Goal: Task Accomplishment & Management: Complete application form

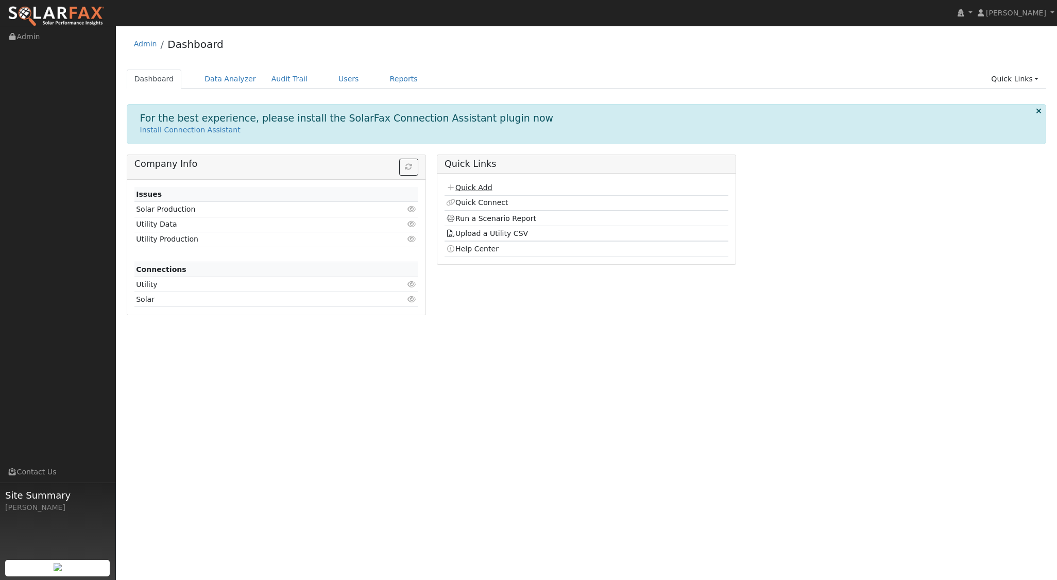
click at [474, 185] on link "Quick Add" at bounding box center [469, 187] width 46 height 8
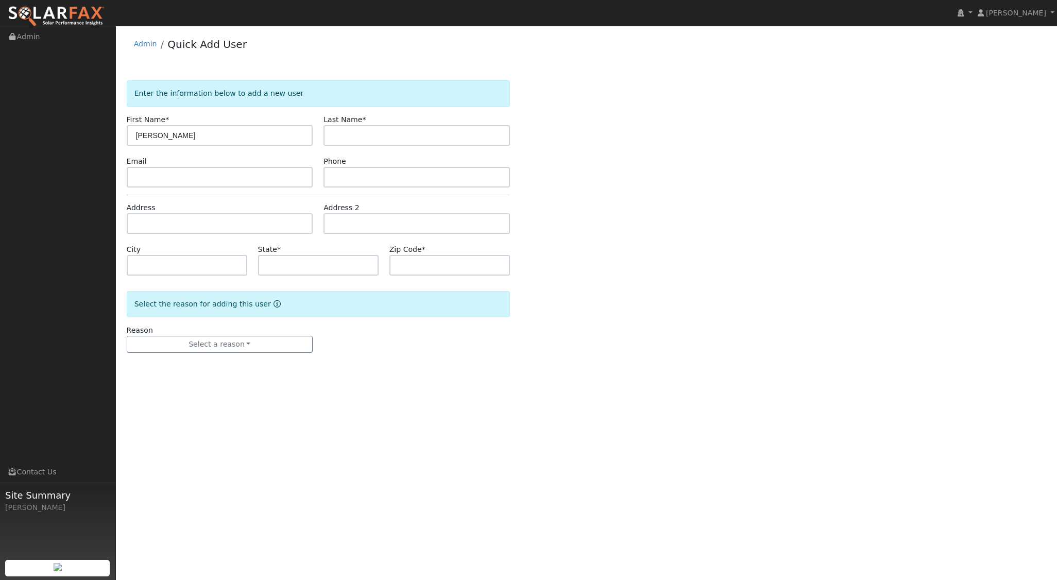
type input "[PERSON_NAME]"
type input "Bragard"
click at [177, 218] on input "text" at bounding box center [220, 223] width 186 height 21
type input "5"
type input "651 Mar Vista Drive"
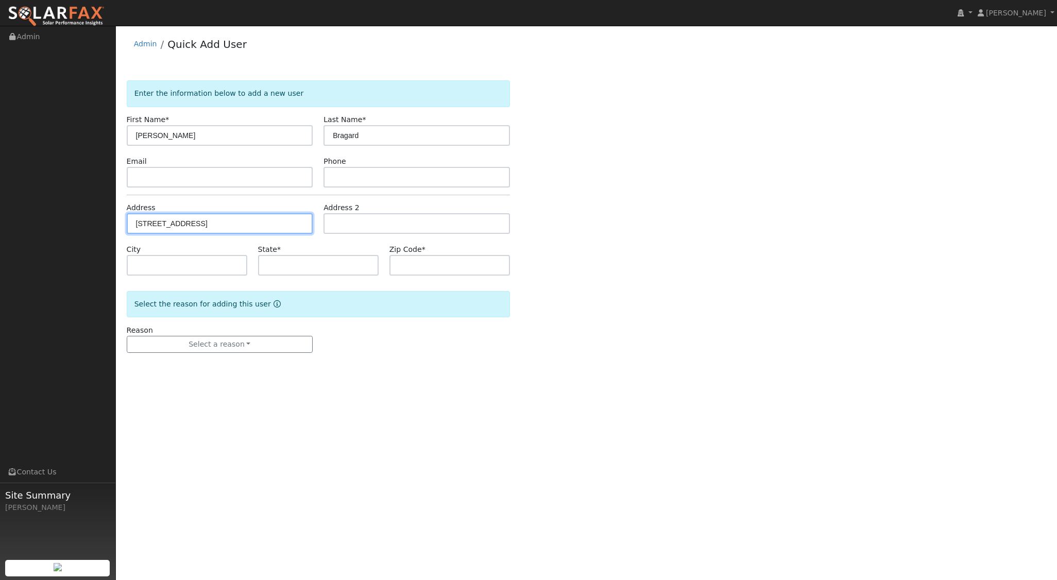
type input "Baywood-Los Osos"
type input "CA"
type input "93402"
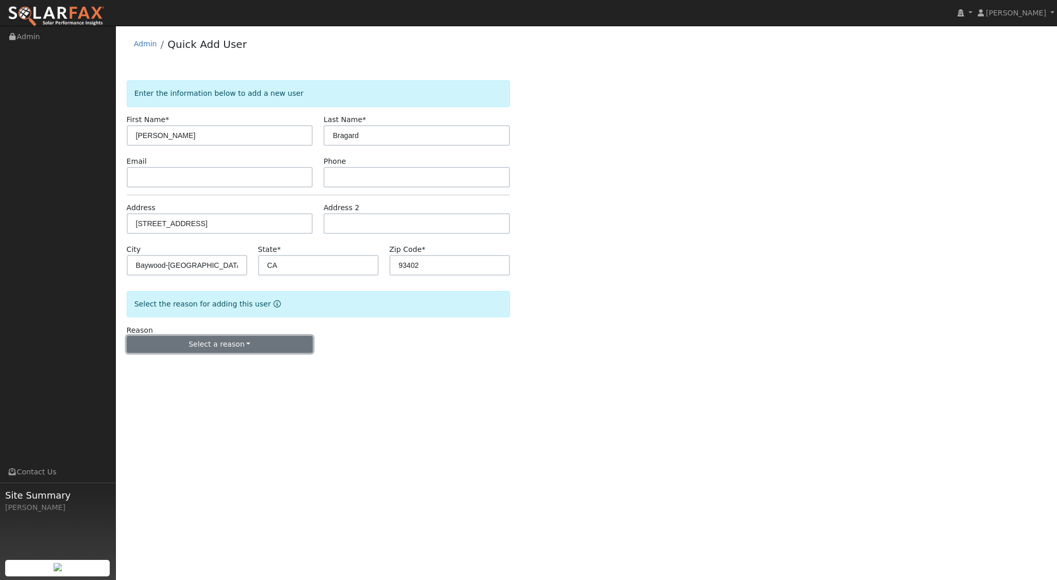
click at [231, 344] on button "Select a reason" at bounding box center [220, 345] width 186 height 18
click at [202, 358] on link "New lead" at bounding box center [184, 365] width 114 height 14
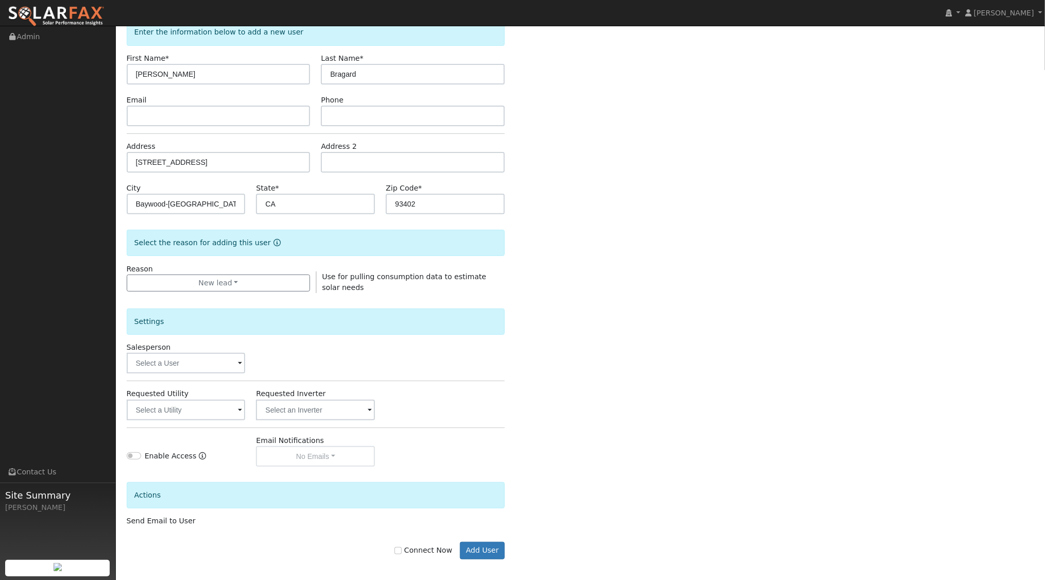
scroll to position [65, 0]
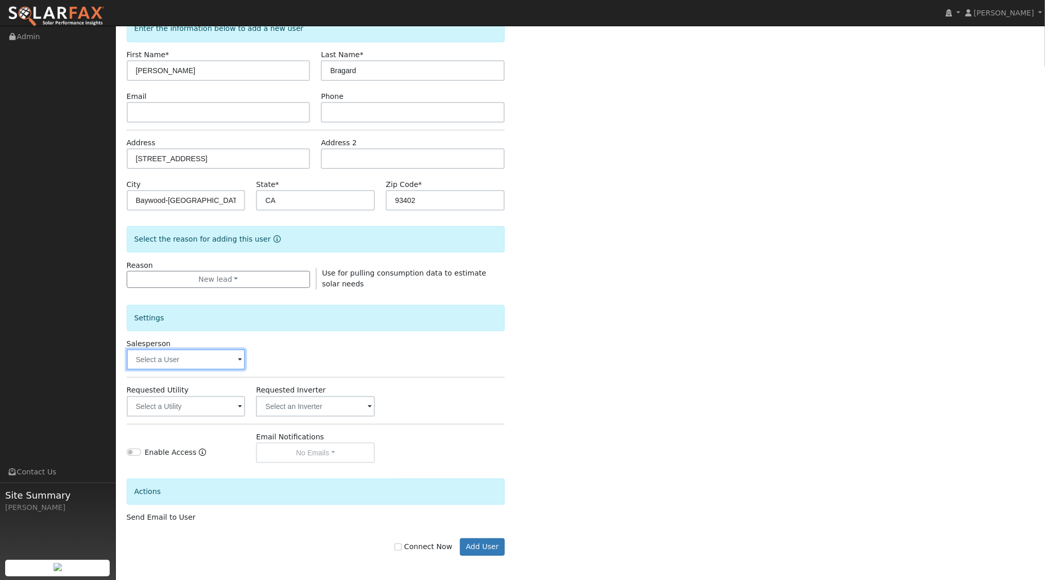
click at [229, 358] on input "text" at bounding box center [186, 359] width 119 height 21
click at [197, 353] on input "text" at bounding box center [186, 359] width 119 height 21
click at [198, 361] on input "text" at bounding box center [186, 359] width 119 height 21
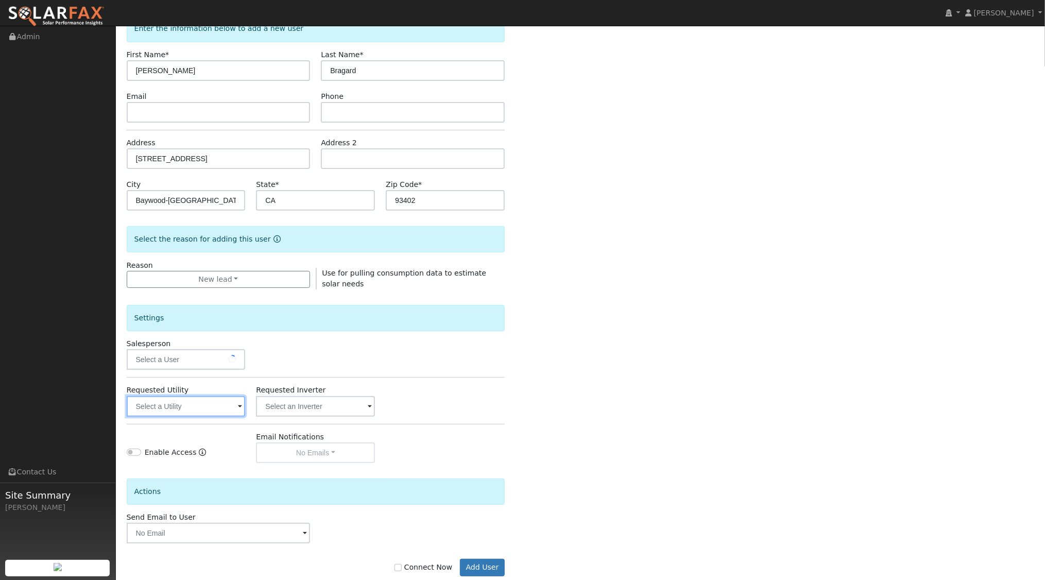
click at [215, 411] on input "text" at bounding box center [186, 406] width 119 height 21
click at [212, 405] on input "text" at bounding box center [186, 406] width 119 height 21
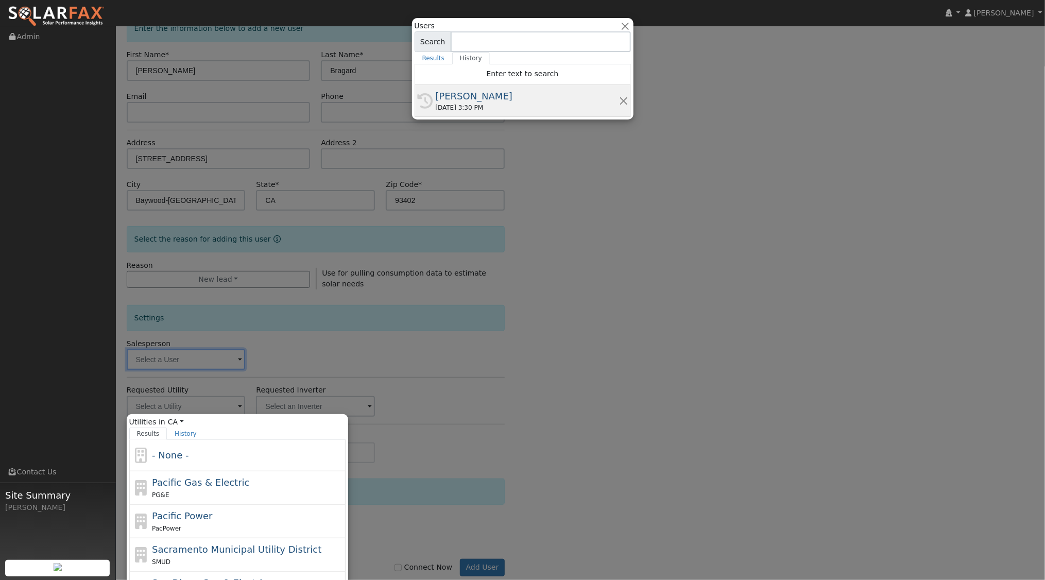
click at [489, 105] on div "09/29/2025 3:30 PM" at bounding box center [527, 107] width 183 height 9
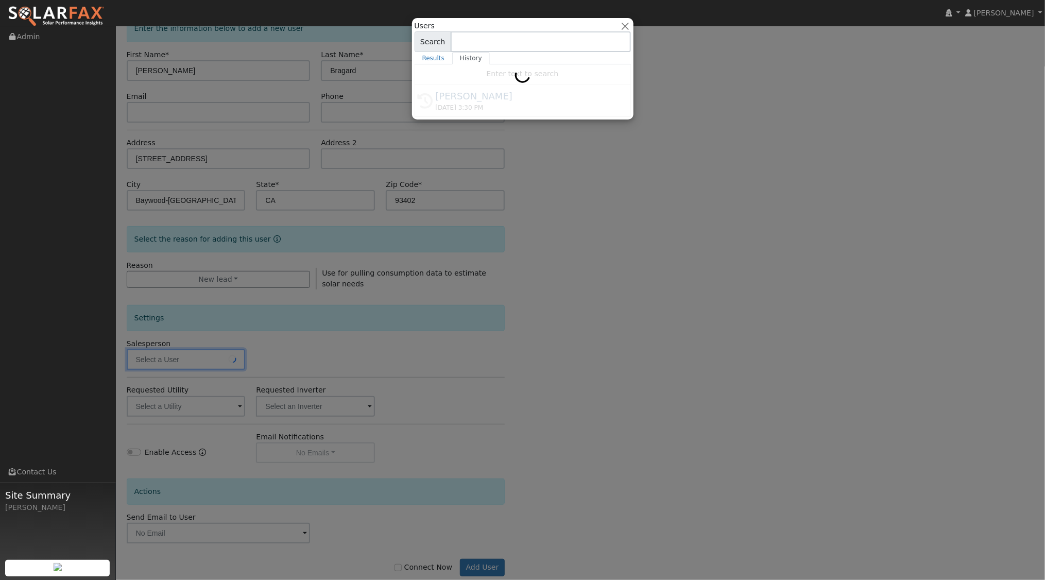
type input "[PERSON_NAME]"
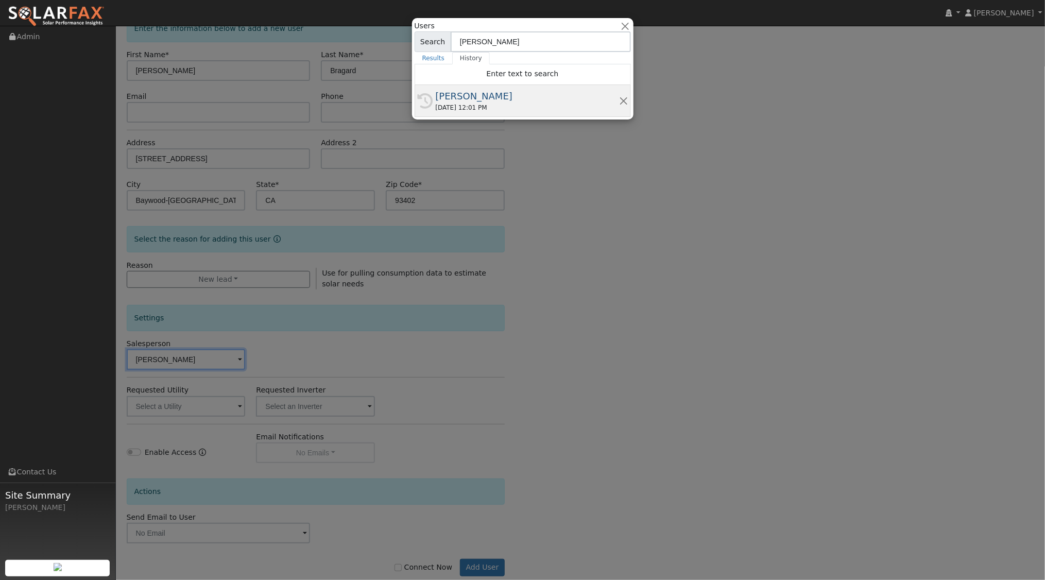
click at [470, 103] on div "09/30/2025 12:01 PM" at bounding box center [527, 107] width 183 height 9
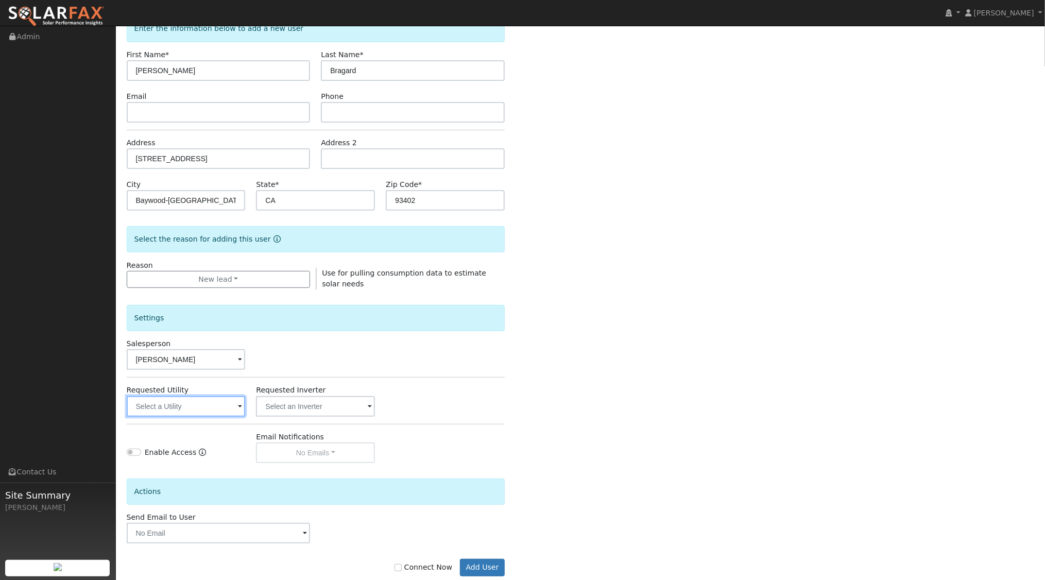
click at [190, 412] on input "text" at bounding box center [186, 406] width 119 height 21
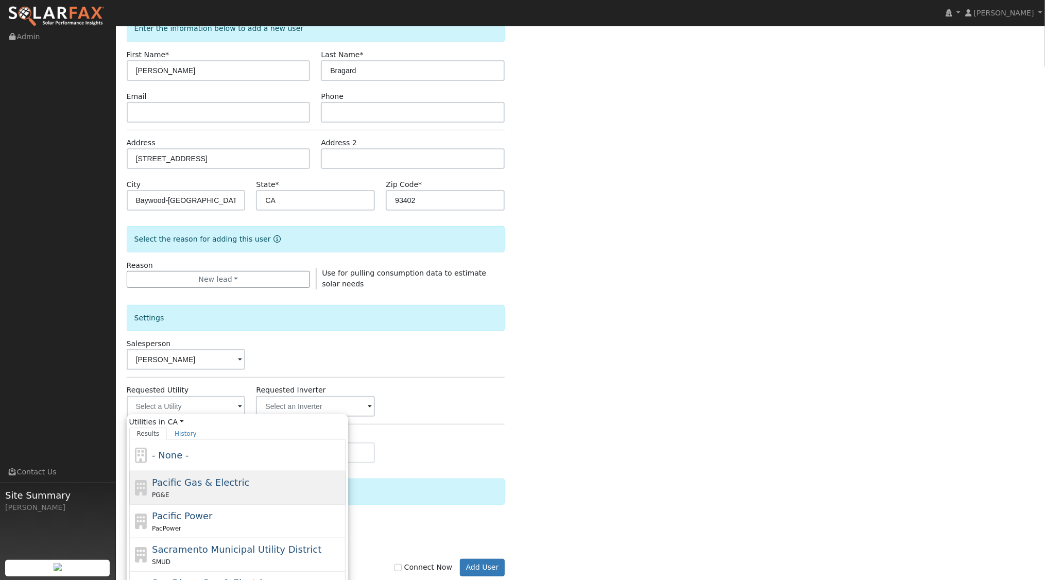
click at [200, 490] on div "PG&E" at bounding box center [247, 494] width 191 height 11
type input "Pacific Gas & Electric"
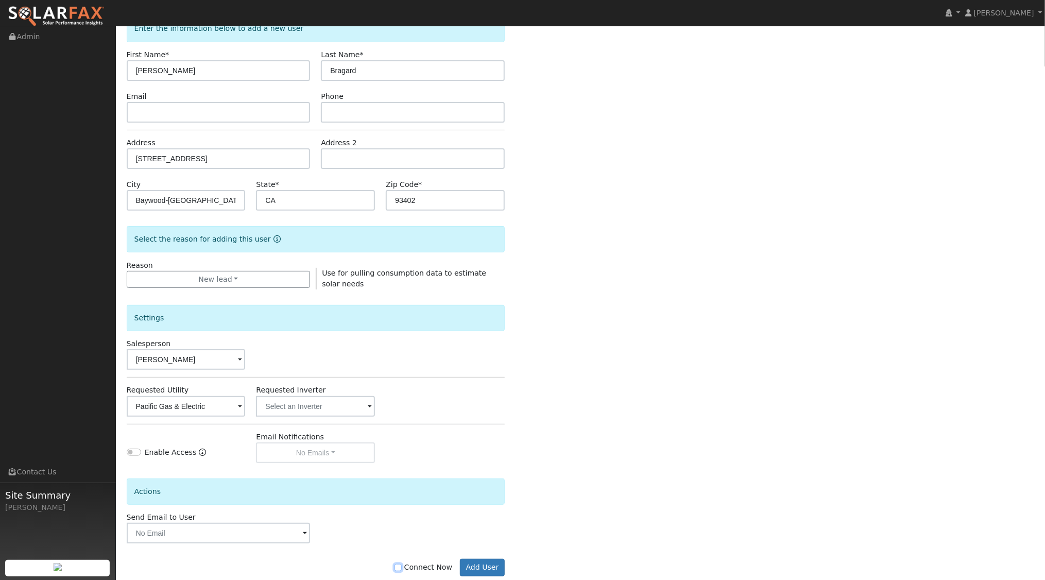
click at [402, 567] on input "Connect Now" at bounding box center [397, 567] width 7 height 7
checkbox input "true"
click at [487, 568] on button "Add User" at bounding box center [482, 568] width 45 height 18
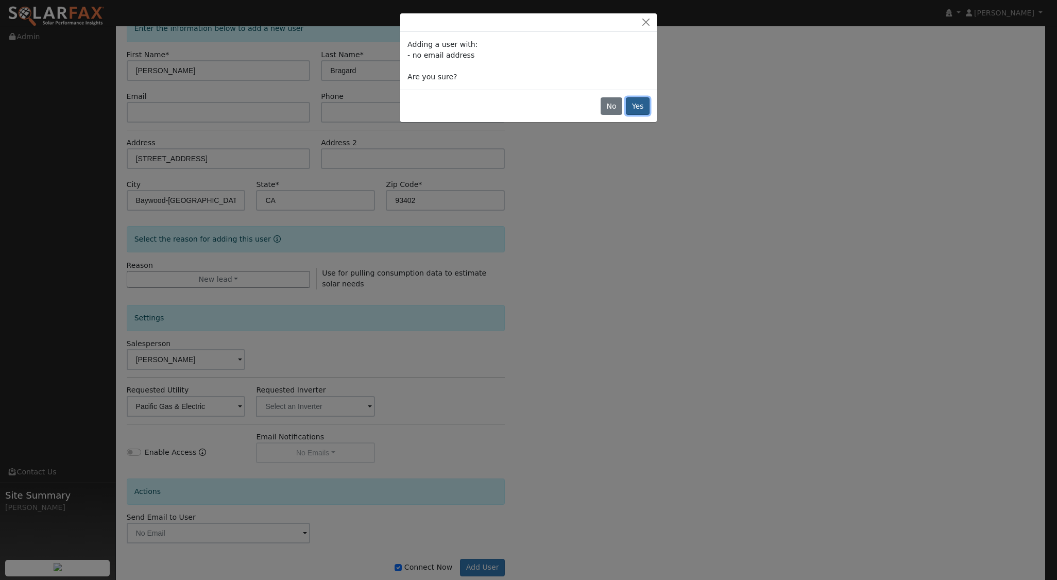
click at [644, 108] on button "Yes" at bounding box center [638, 106] width 24 height 18
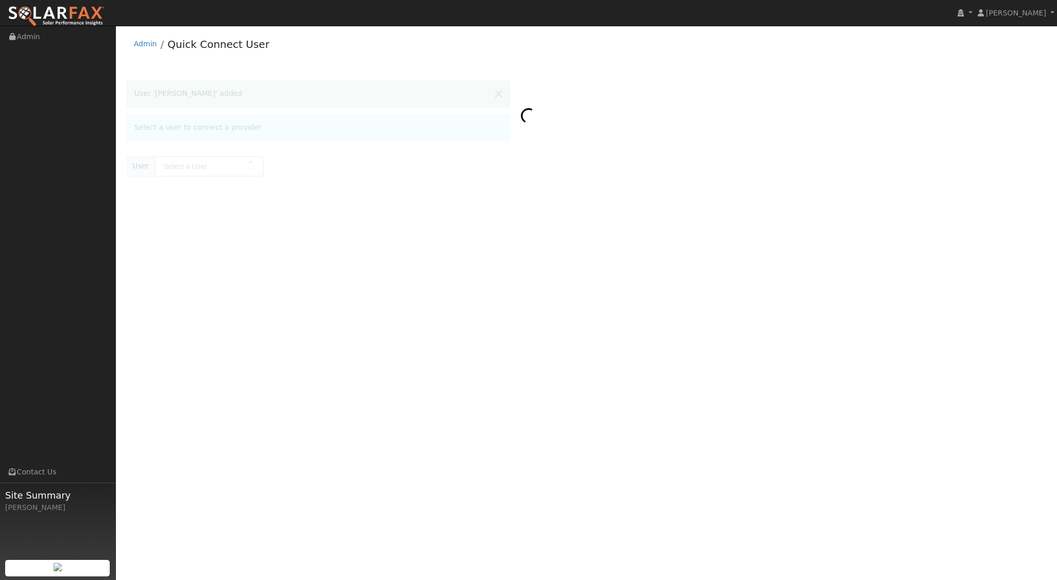
type input "[PERSON_NAME]"
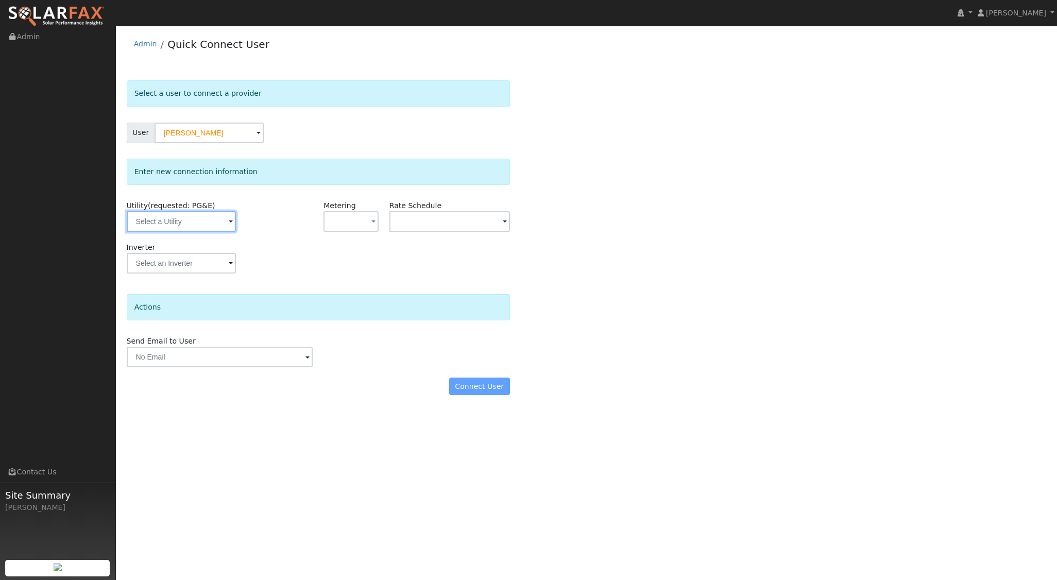
click at [206, 224] on input "text" at bounding box center [181, 221] width 109 height 21
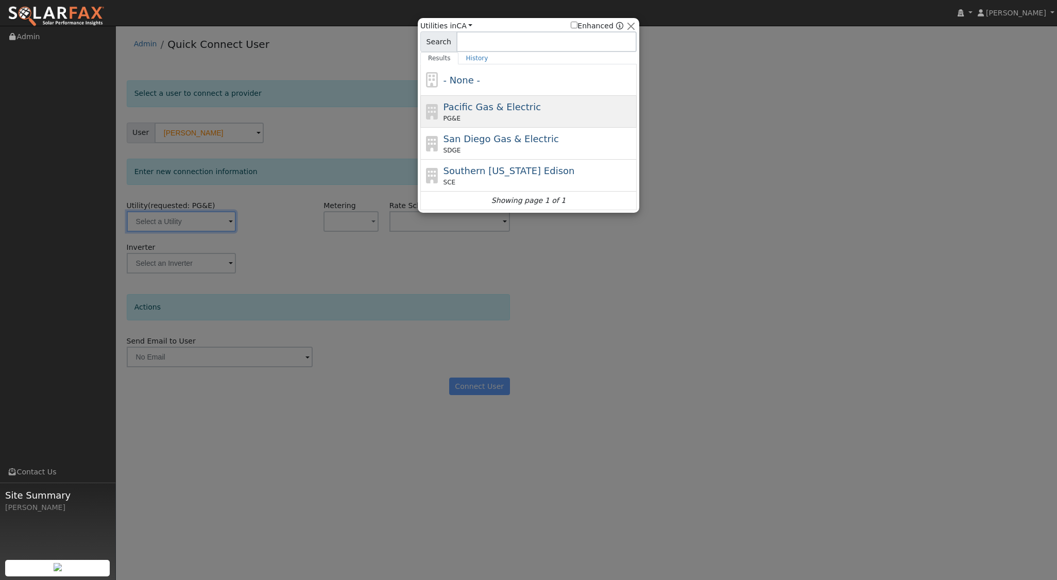
click at [538, 103] on div "Pacific Gas & Electric PG&E" at bounding box center [538, 111] width 191 height 23
type input "PG&E"
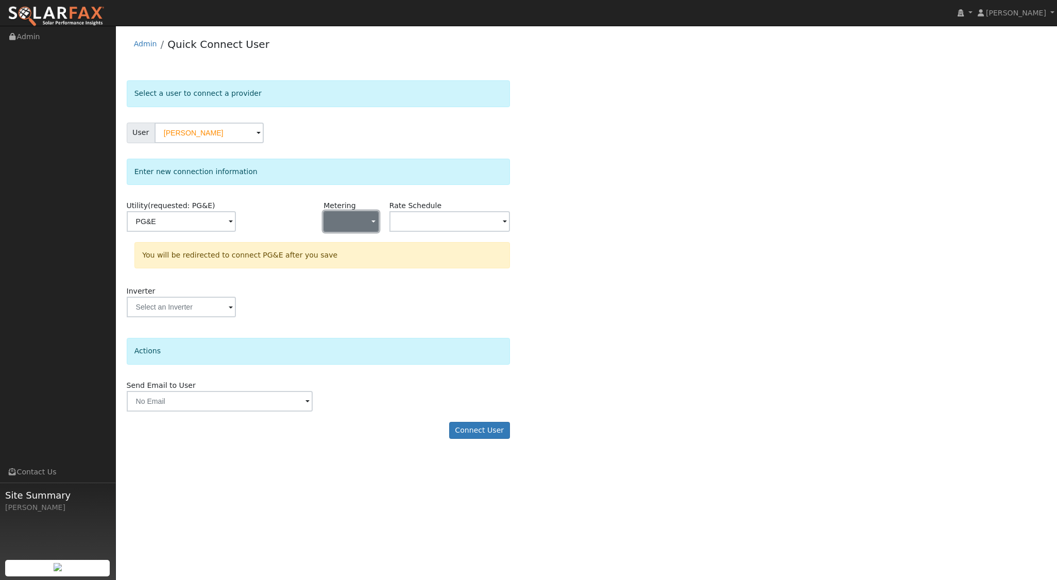
click at [360, 219] on button "button" at bounding box center [350, 221] width 55 height 21
click at [358, 256] on link "NEM" at bounding box center [360, 258] width 72 height 14
click at [466, 220] on input "text" at bounding box center [449, 221] width 120 height 21
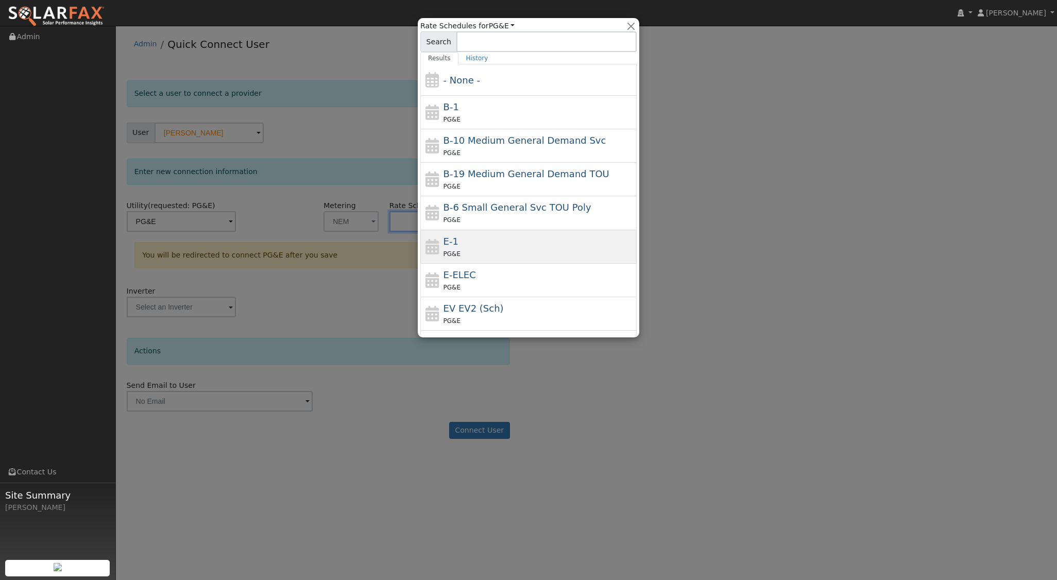
scroll to position [147, 0]
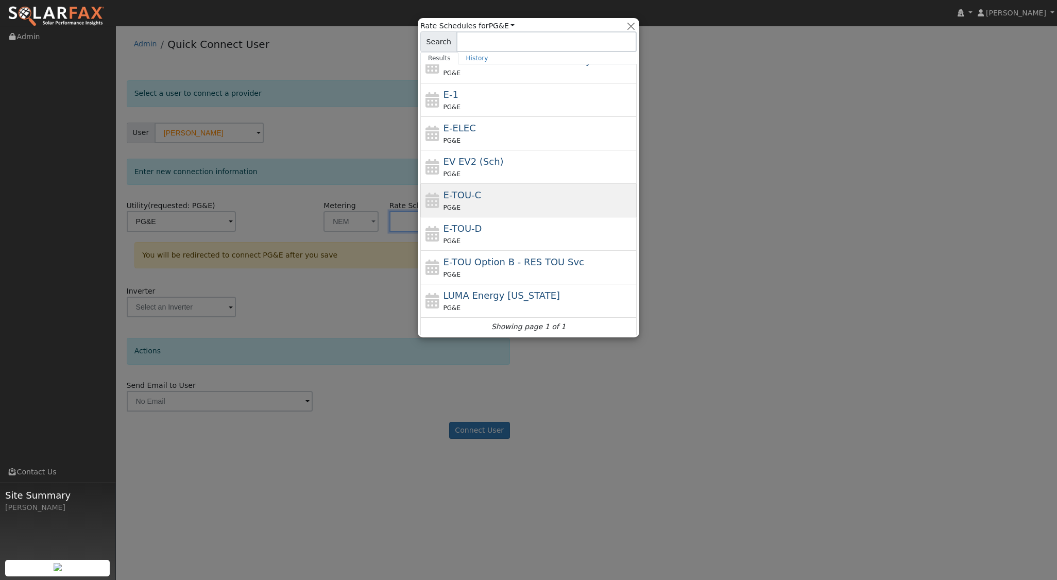
click at [495, 189] on div "E-TOU-C PG&E" at bounding box center [538, 200] width 191 height 25
type input "E-TOU-C"
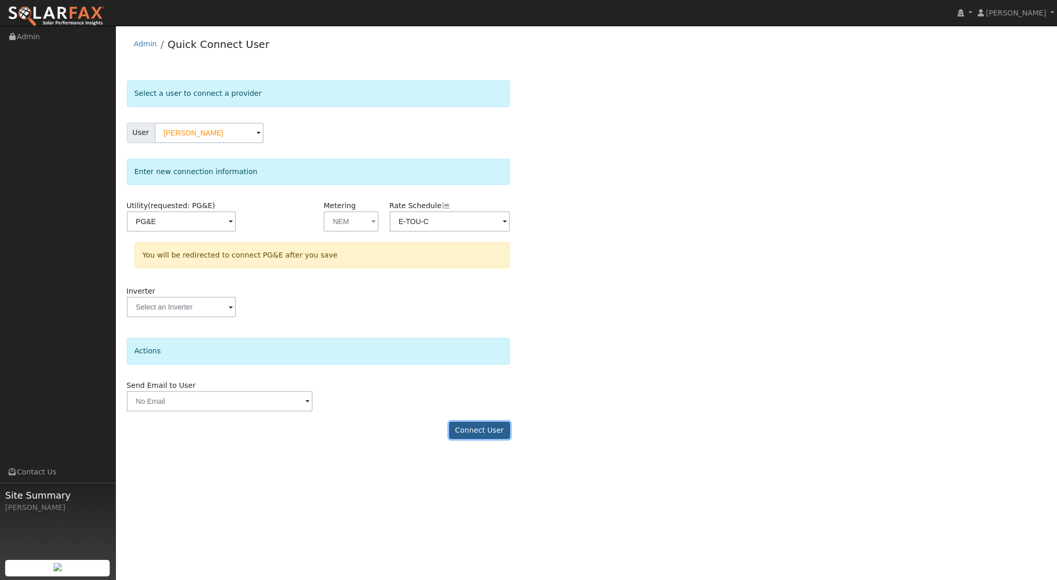
click at [482, 431] on button "Connect User" at bounding box center [479, 431] width 61 height 18
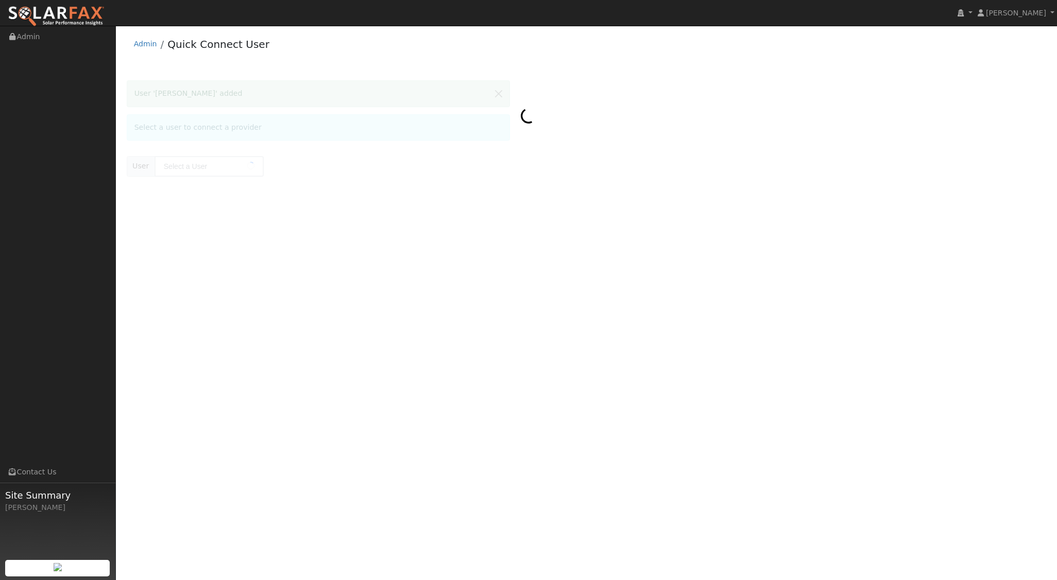
type input "[PERSON_NAME]"
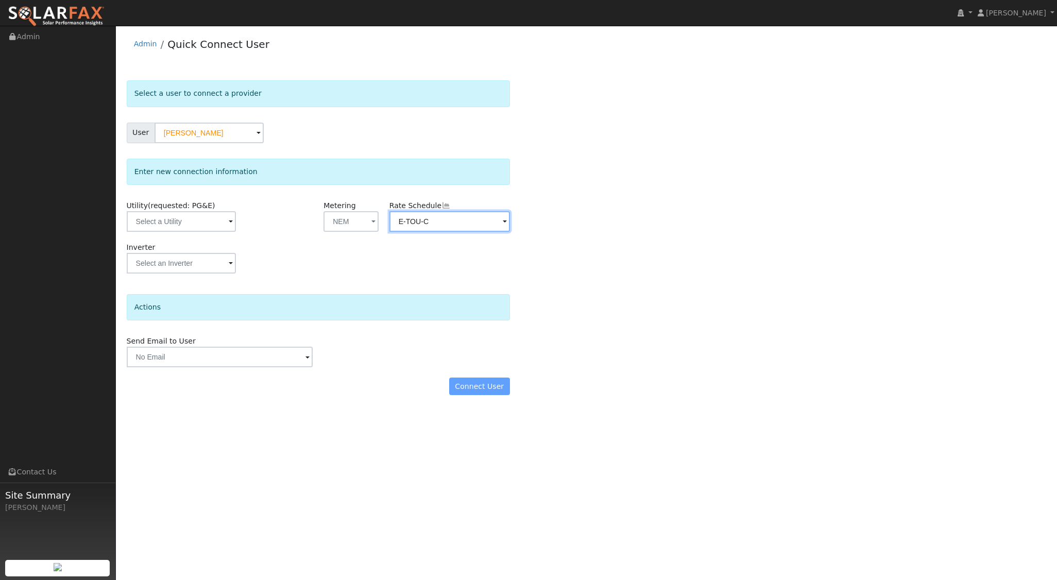
click at [456, 218] on input "E-TOU-C" at bounding box center [449, 221] width 120 height 21
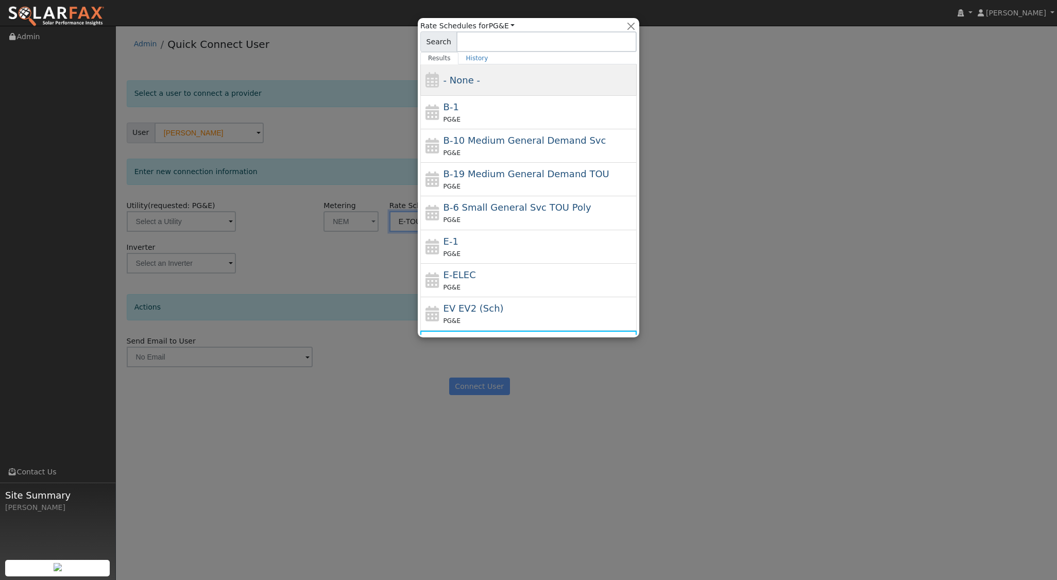
click at [486, 89] on div "- None -" at bounding box center [528, 79] width 216 height 31
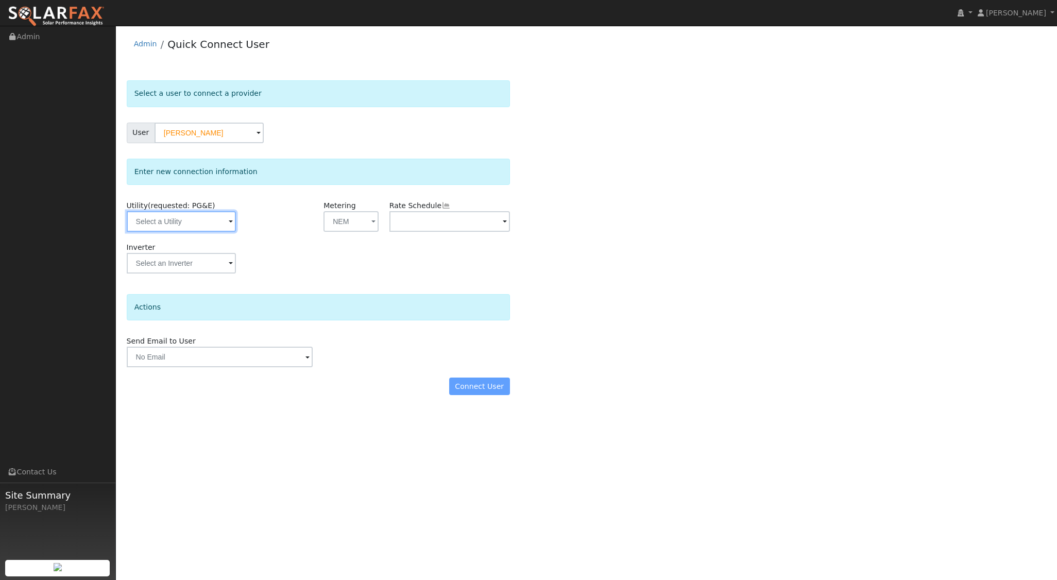
click at [208, 224] on input "text" at bounding box center [181, 221] width 109 height 21
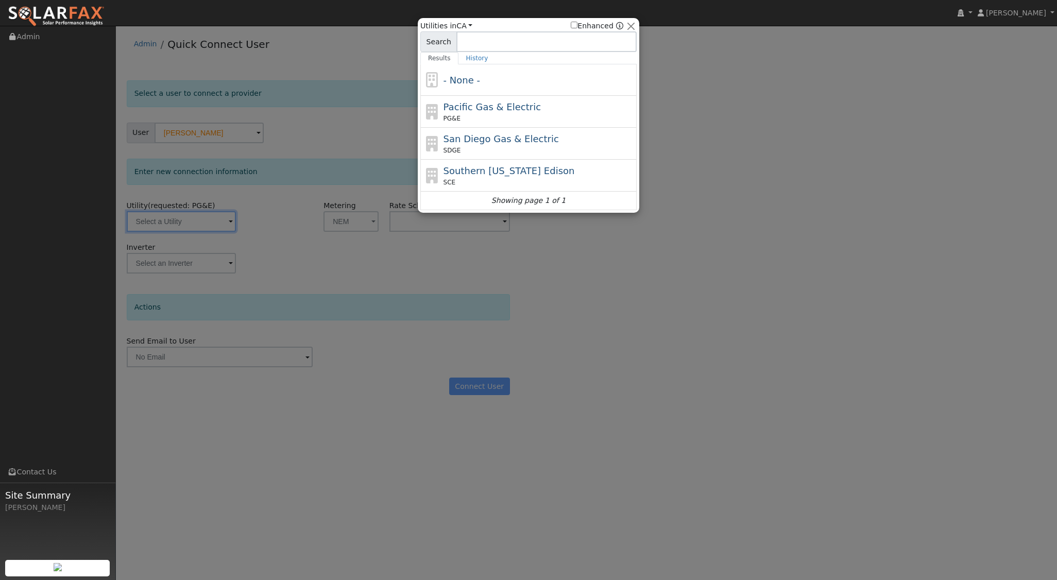
click at [500, 115] on div "PG&E" at bounding box center [538, 118] width 191 height 9
type input "PG&E"
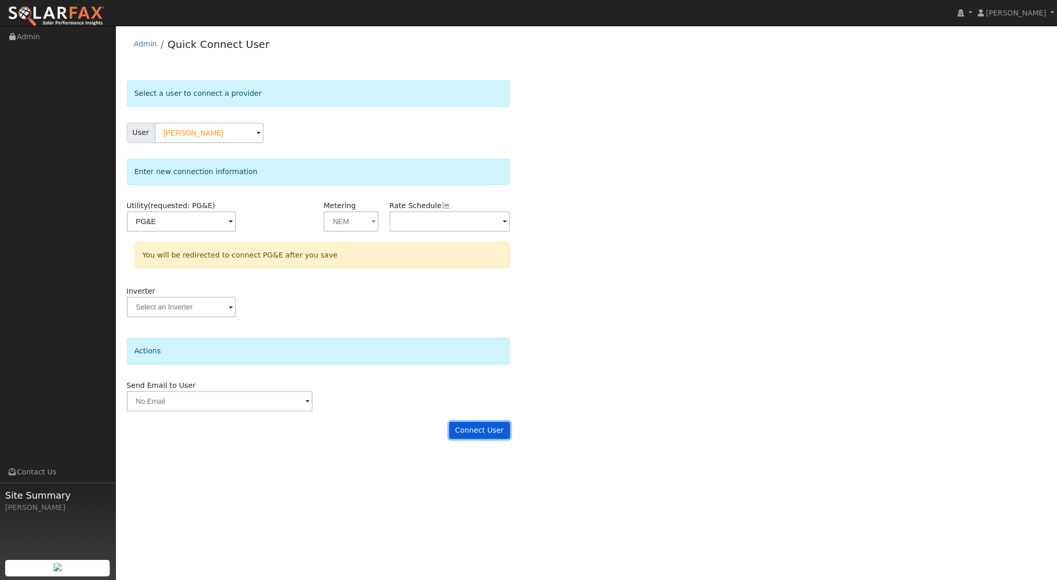
click at [487, 435] on button "Connect User" at bounding box center [479, 431] width 61 height 18
